Goal: Task Accomplishment & Management: Manage account settings

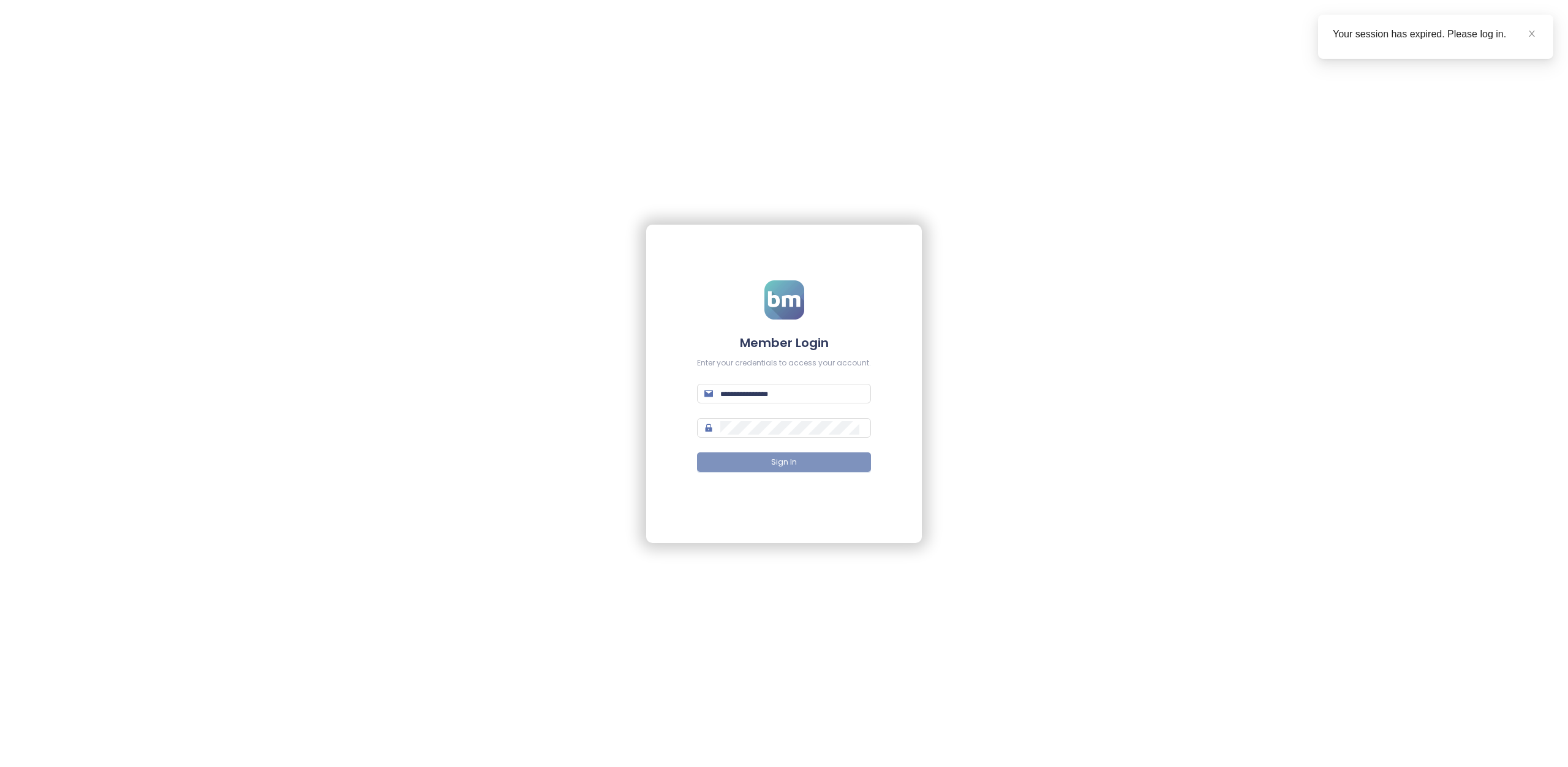
type input "**********"
click at [792, 468] on span "Sign In" at bounding box center [784, 462] width 25 height 12
